Goal: Find contact information: Find contact information

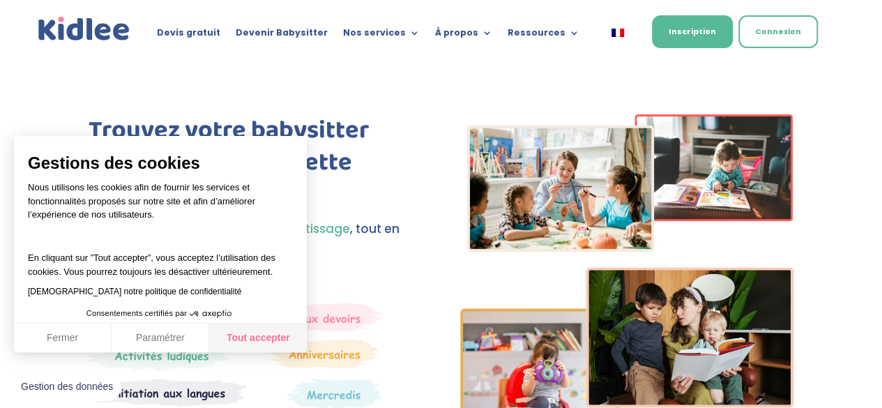
click at [264, 338] on button "Tout accepter" at bounding box center [258, 338] width 98 height 29
checkbox input "true"
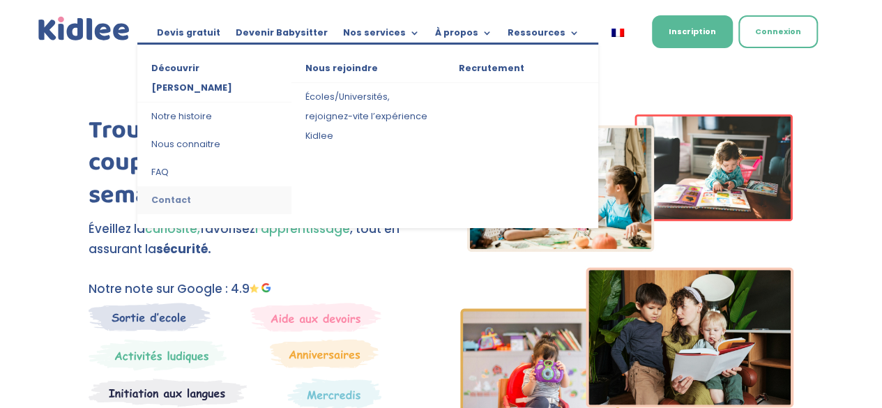
click at [155, 186] on link "Contact" at bounding box center [213, 200] width 153 height 28
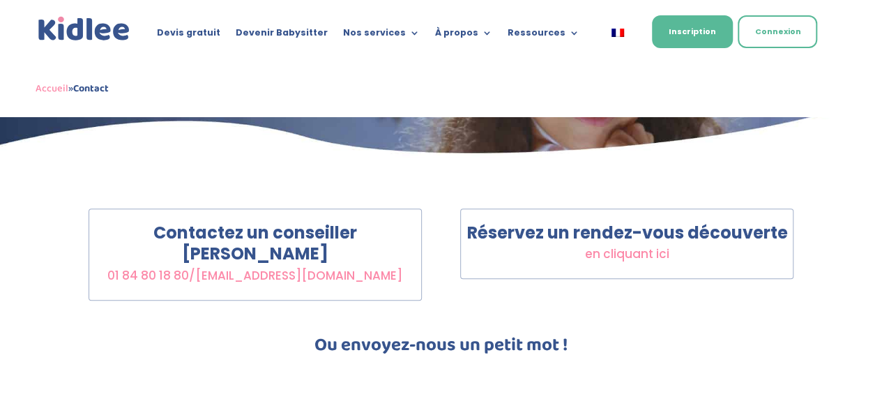
scroll to position [217, 0]
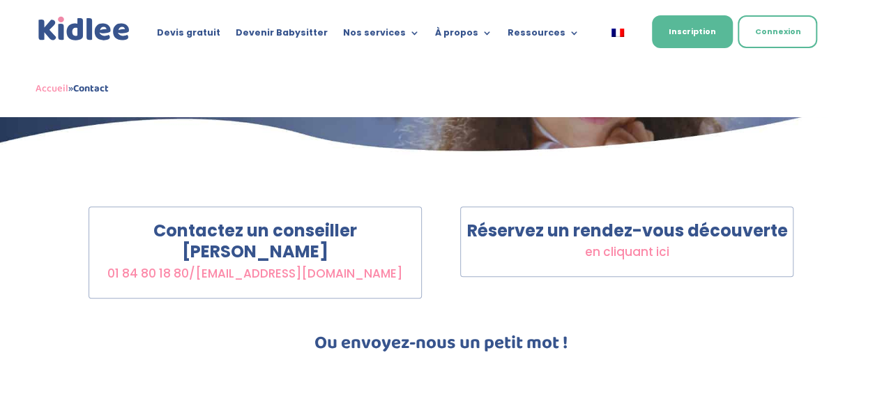
click at [633, 255] on span "en cliquant ici" at bounding box center [627, 251] width 84 height 17
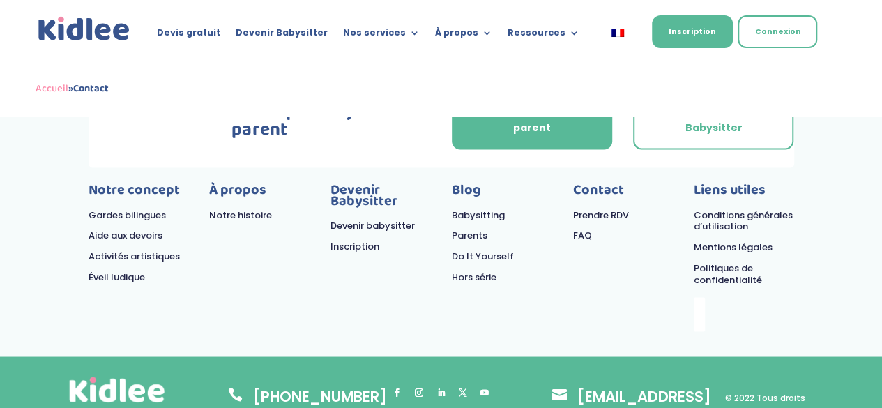
scroll to position [1053, 0]
